Goal: Complete application form

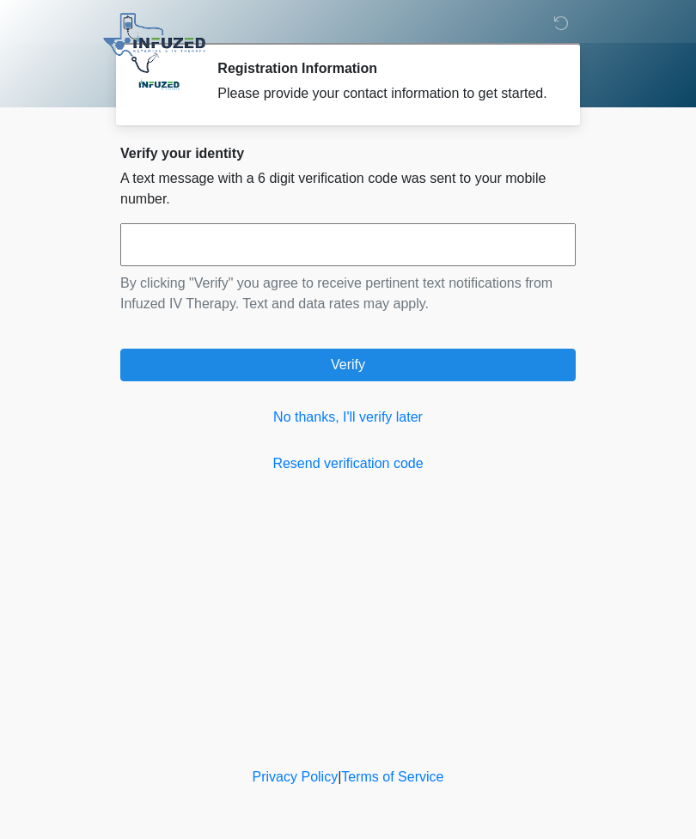
click at [365, 428] on link "No thanks, I'll verify later" at bounding box center [347, 417] width 455 height 21
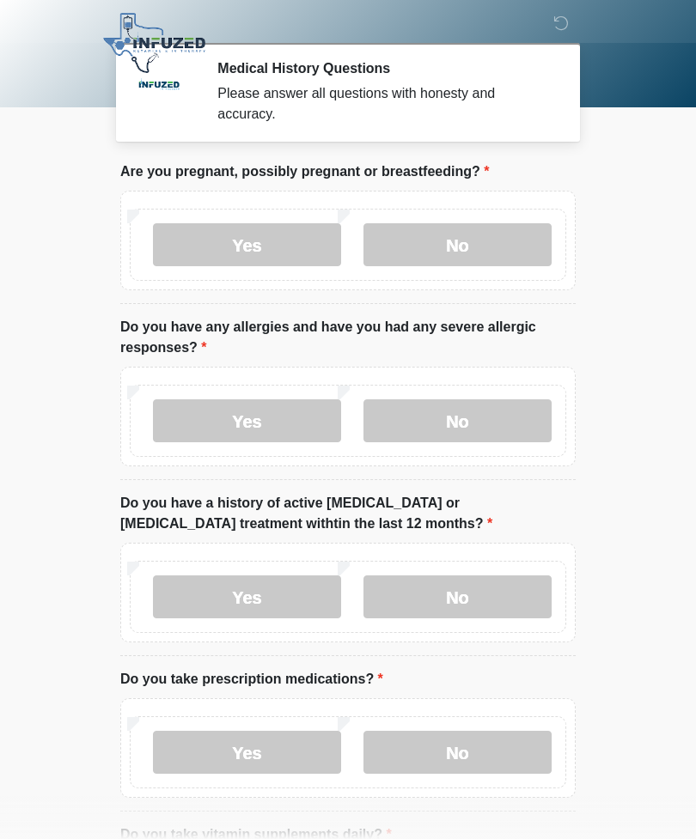
click at [479, 253] on label "No" at bounding box center [457, 244] width 188 height 43
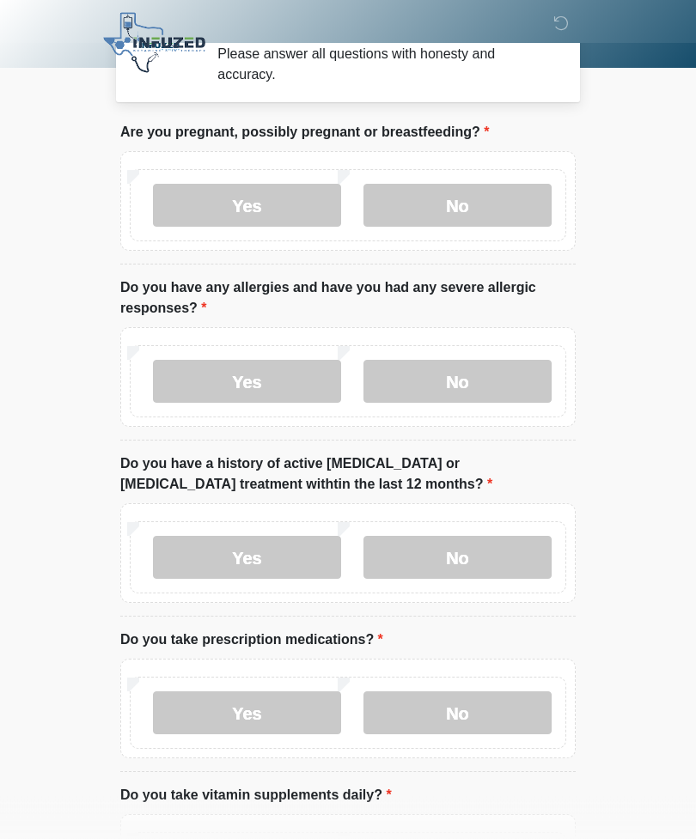
click at [504, 386] on label "No" at bounding box center [457, 382] width 188 height 43
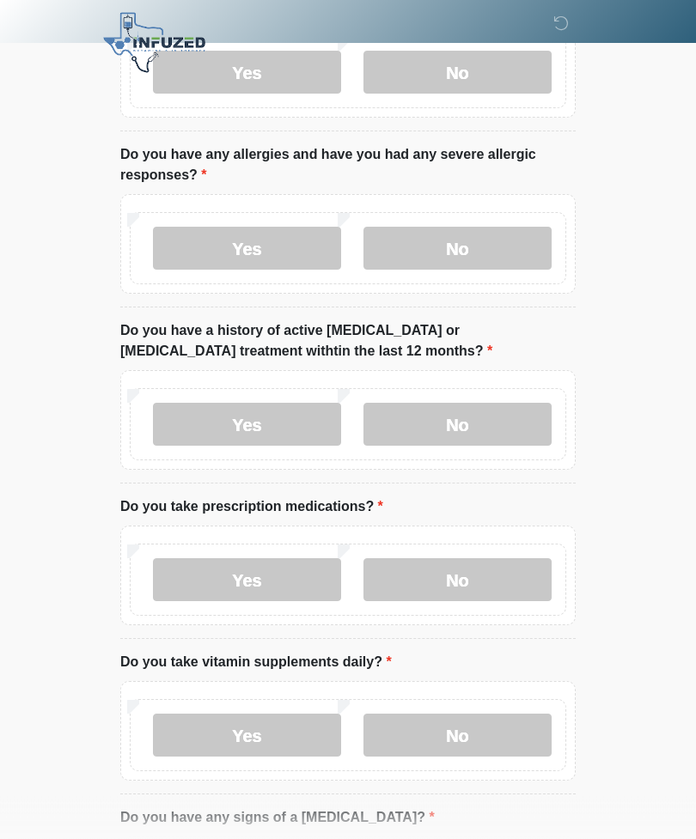
click at [512, 422] on label "No" at bounding box center [457, 425] width 188 height 43
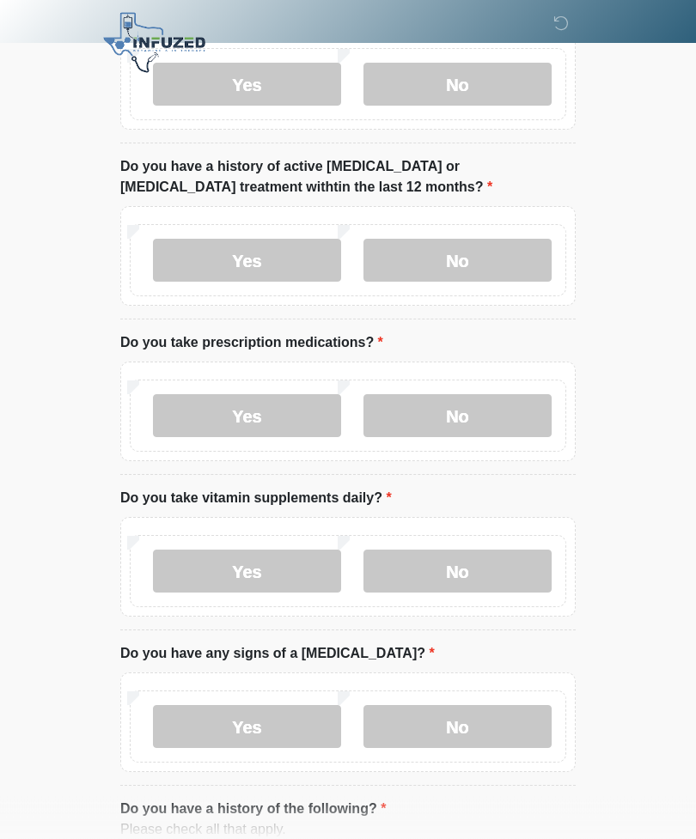
click at [285, 426] on label "Yes" at bounding box center [247, 416] width 188 height 43
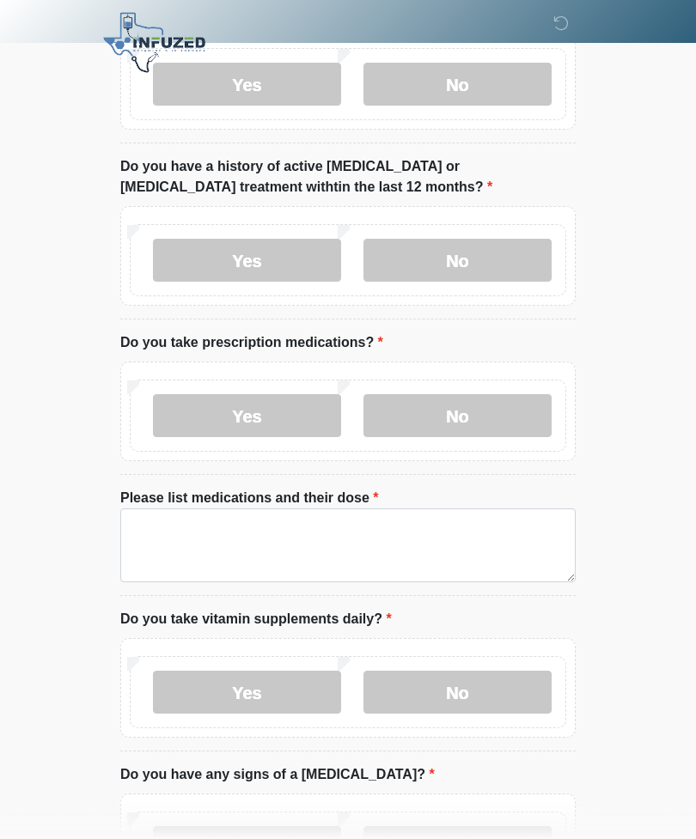
scroll to position [337, 0]
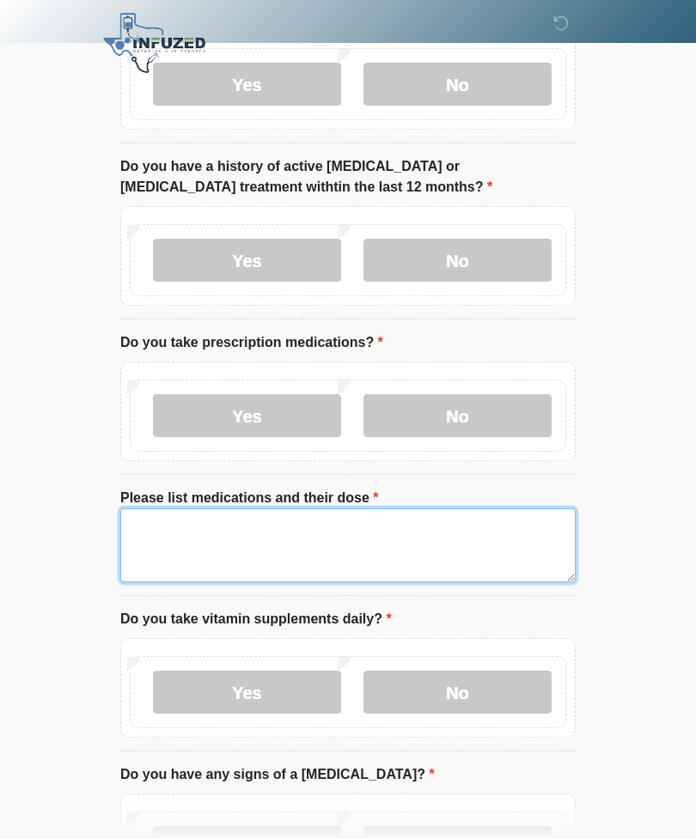
click at [387, 527] on textarea "Please list medications and their dose" at bounding box center [347, 546] width 455 height 74
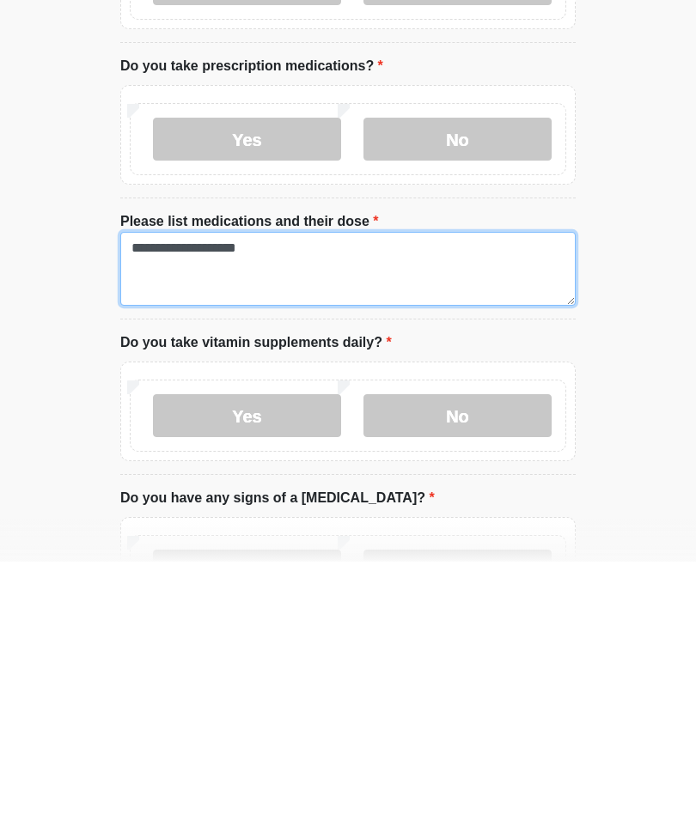
type textarea "**********"
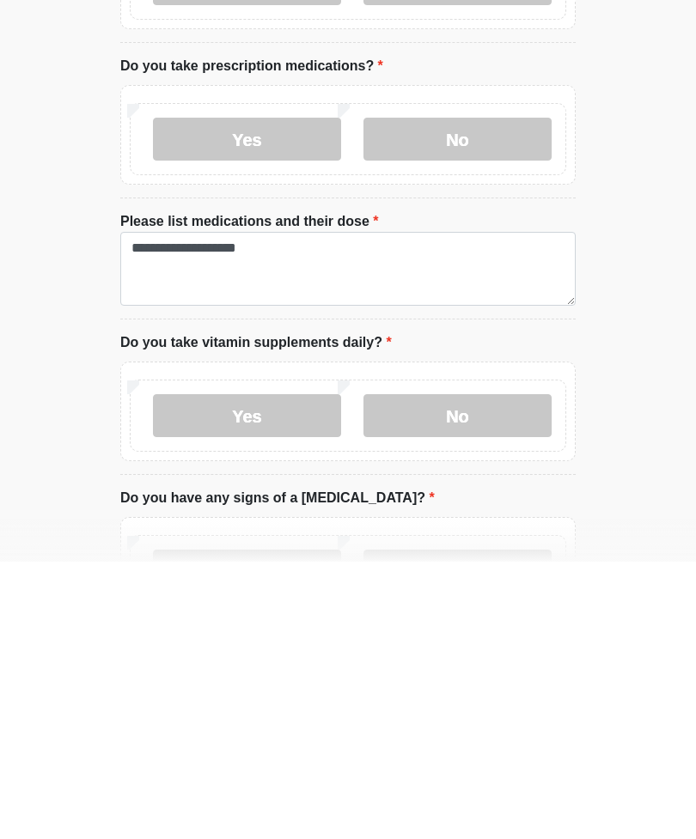
click at [473, 672] on label "No" at bounding box center [457, 693] width 188 height 43
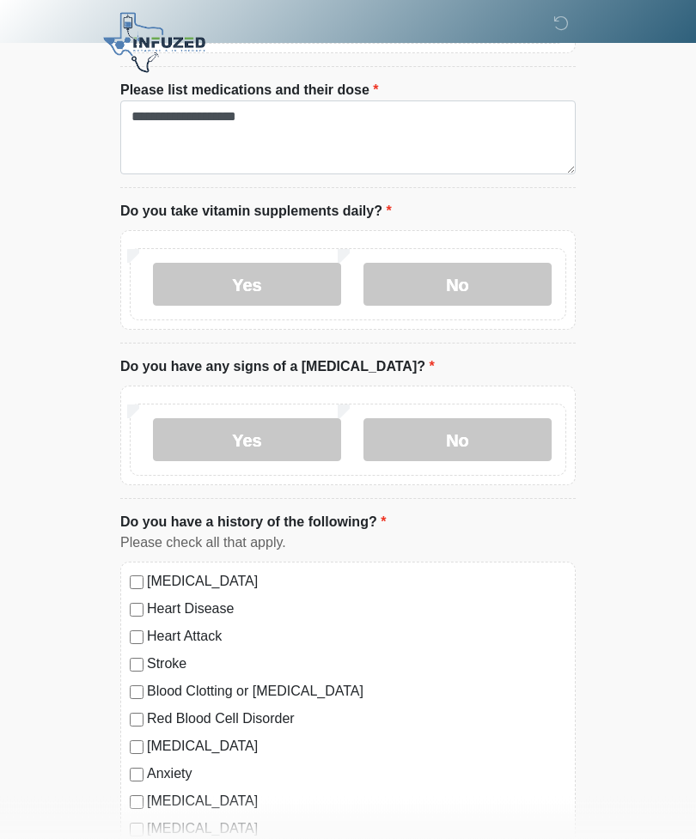
scroll to position [745, 0]
click at [465, 433] on label "No" at bounding box center [457, 439] width 188 height 43
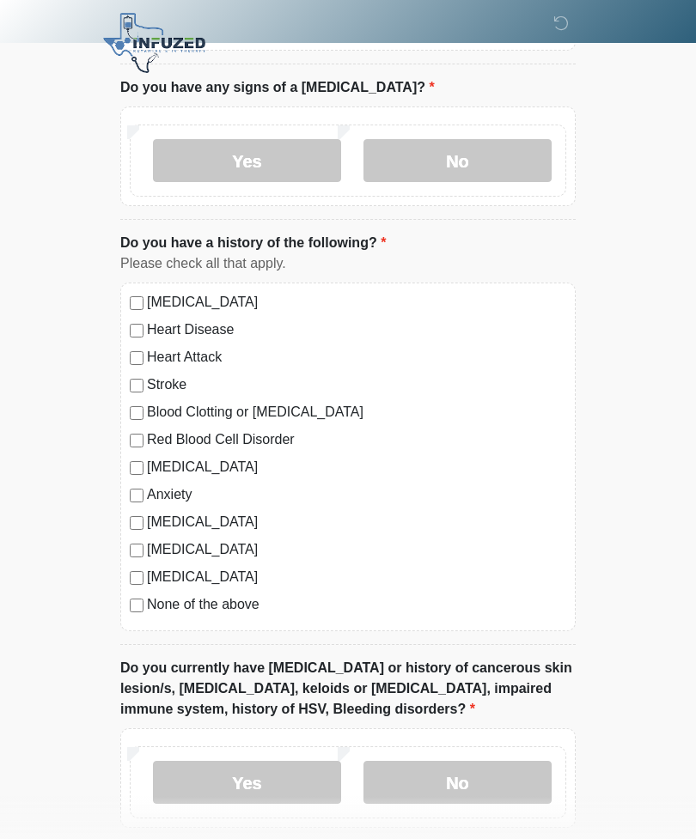
scroll to position [1026, 0]
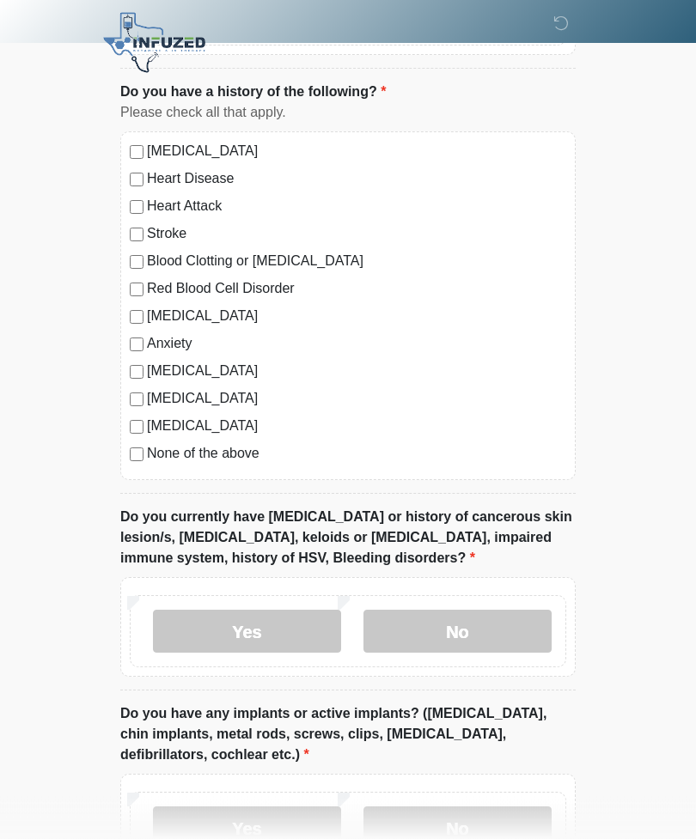
click at [517, 618] on label "No" at bounding box center [457, 632] width 188 height 43
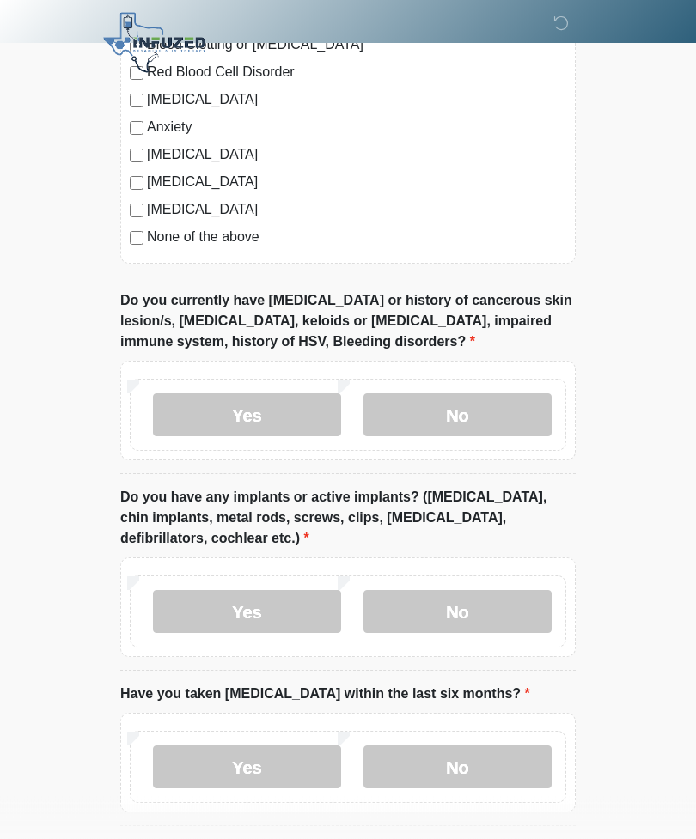
scroll to position [1392, 0]
click at [528, 613] on label "No" at bounding box center [457, 611] width 188 height 43
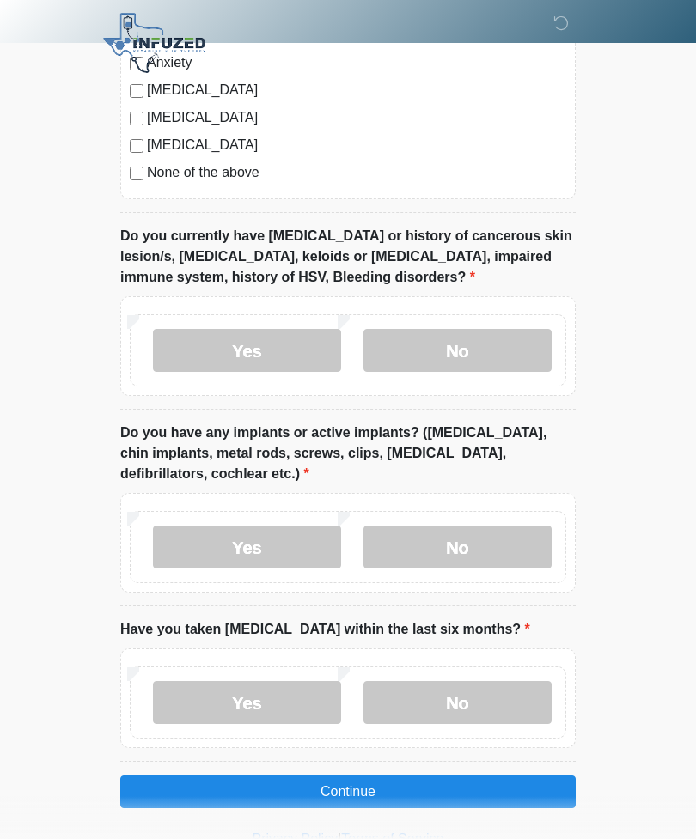
scroll to position [1459, 0]
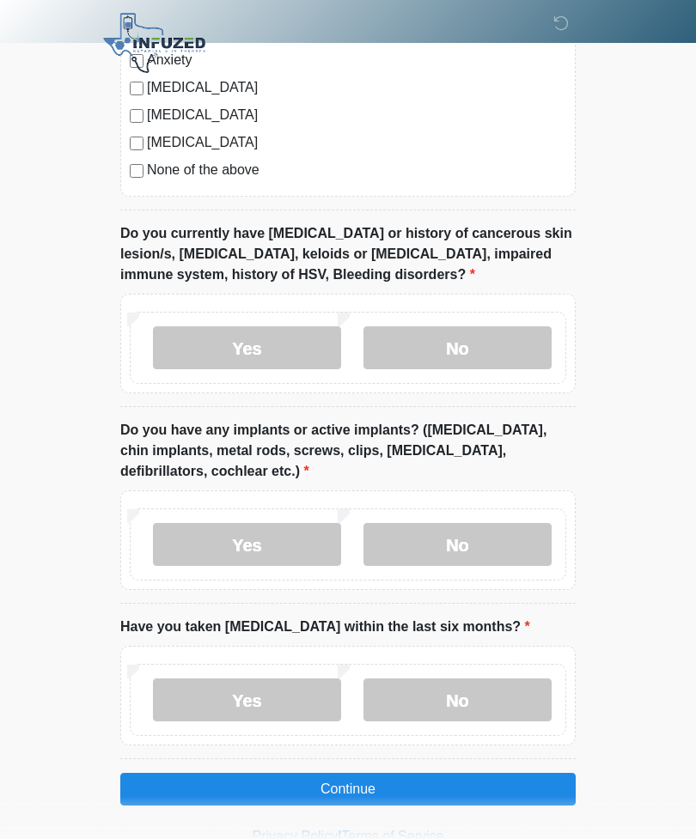
click at [498, 704] on label "No" at bounding box center [457, 700] width 188 height 43
click at [525, 786] on button "Continue" at bounding box center [347, 789] width 455 height 33
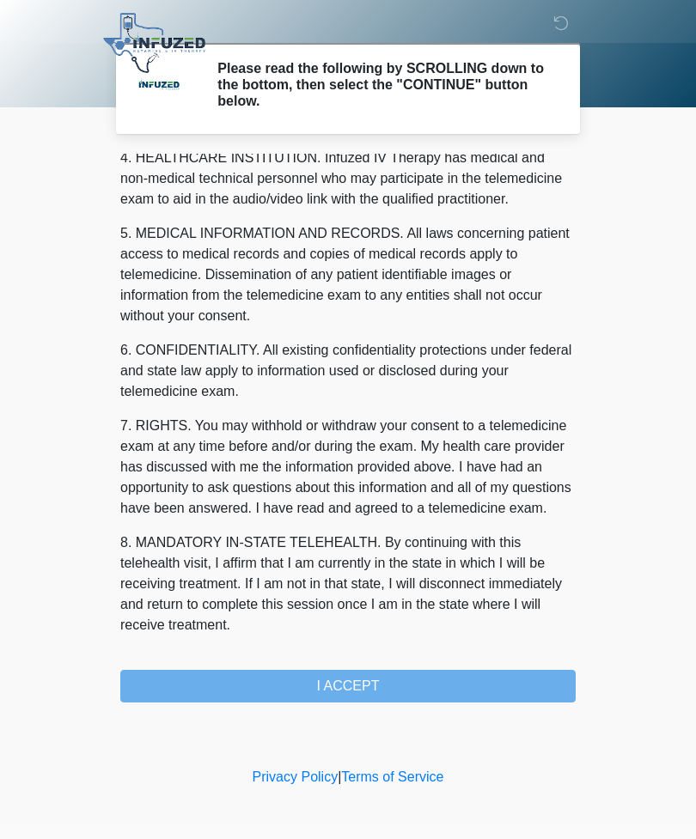
scroll to position [501, 0]
click at [473, 687] on button "I ACCEPT" at bounding box center [347, 686] width 455 height 33
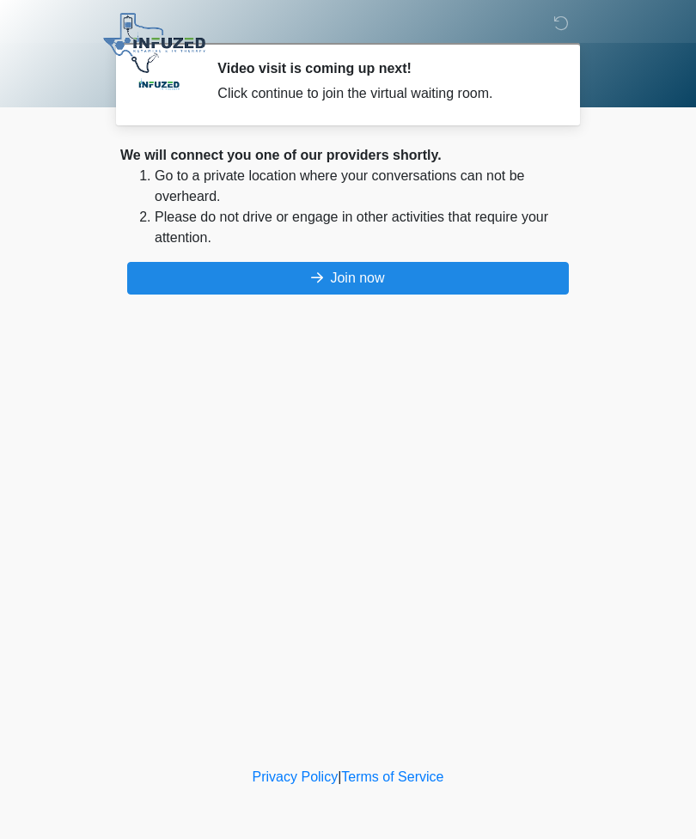
click at [518, 276] on button "Join now" at bounding box center [348, 278] width 442 height 33
